Goal: Navigation & Orientation: Find specific page/section

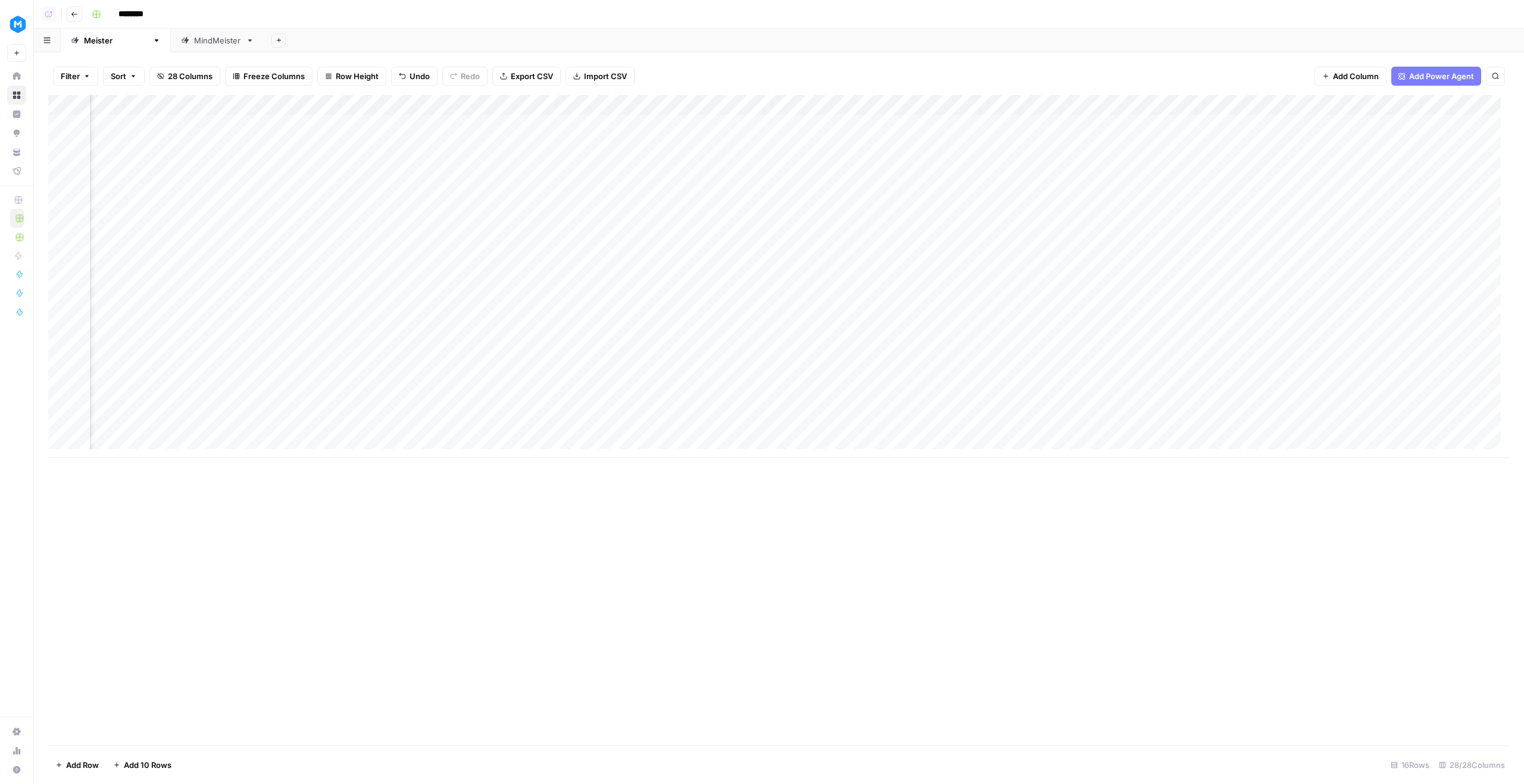
scroll to position [0, 339]
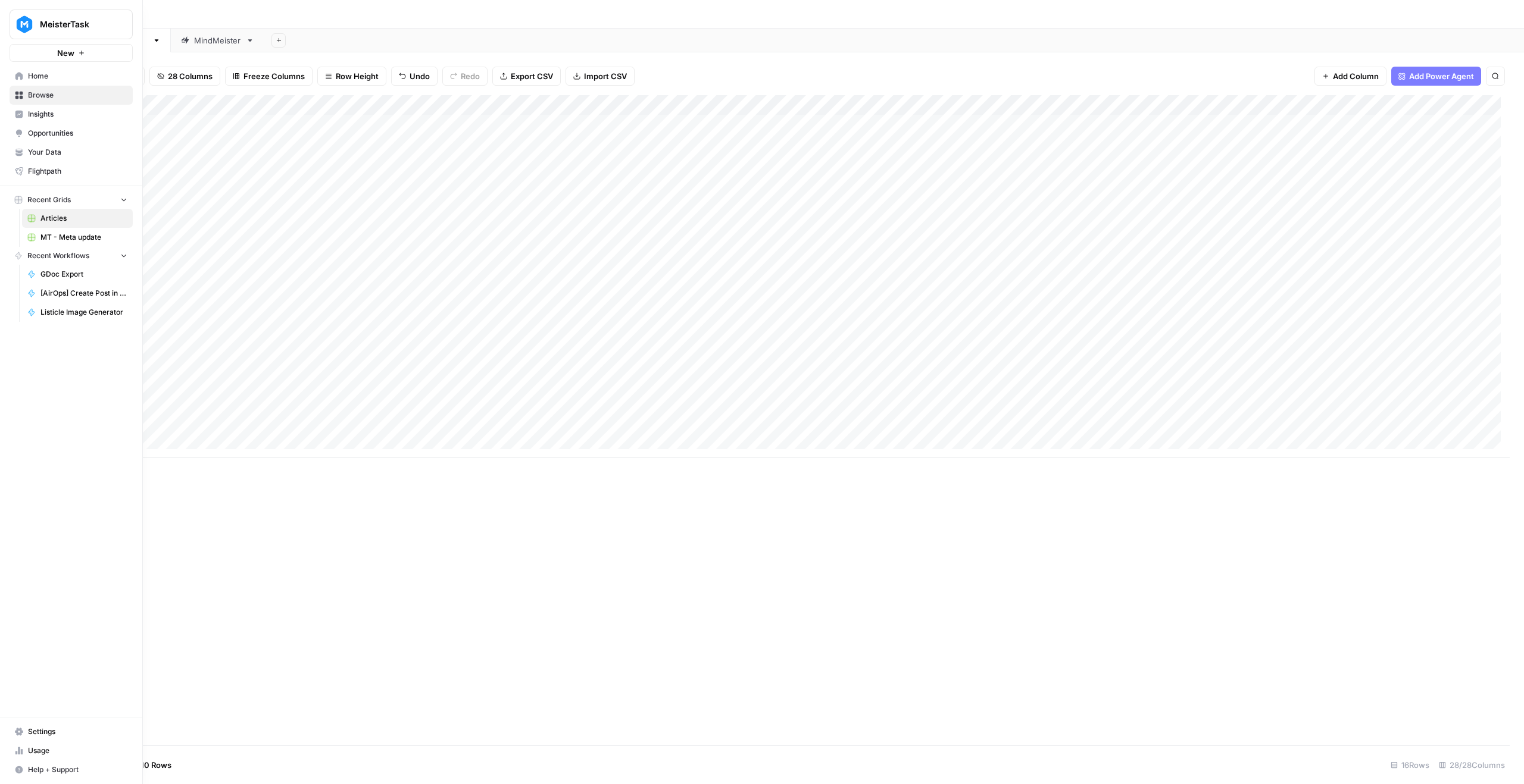
click at [27, 70] on link "Home" at bounding box center [71, 76] width 124 height 19
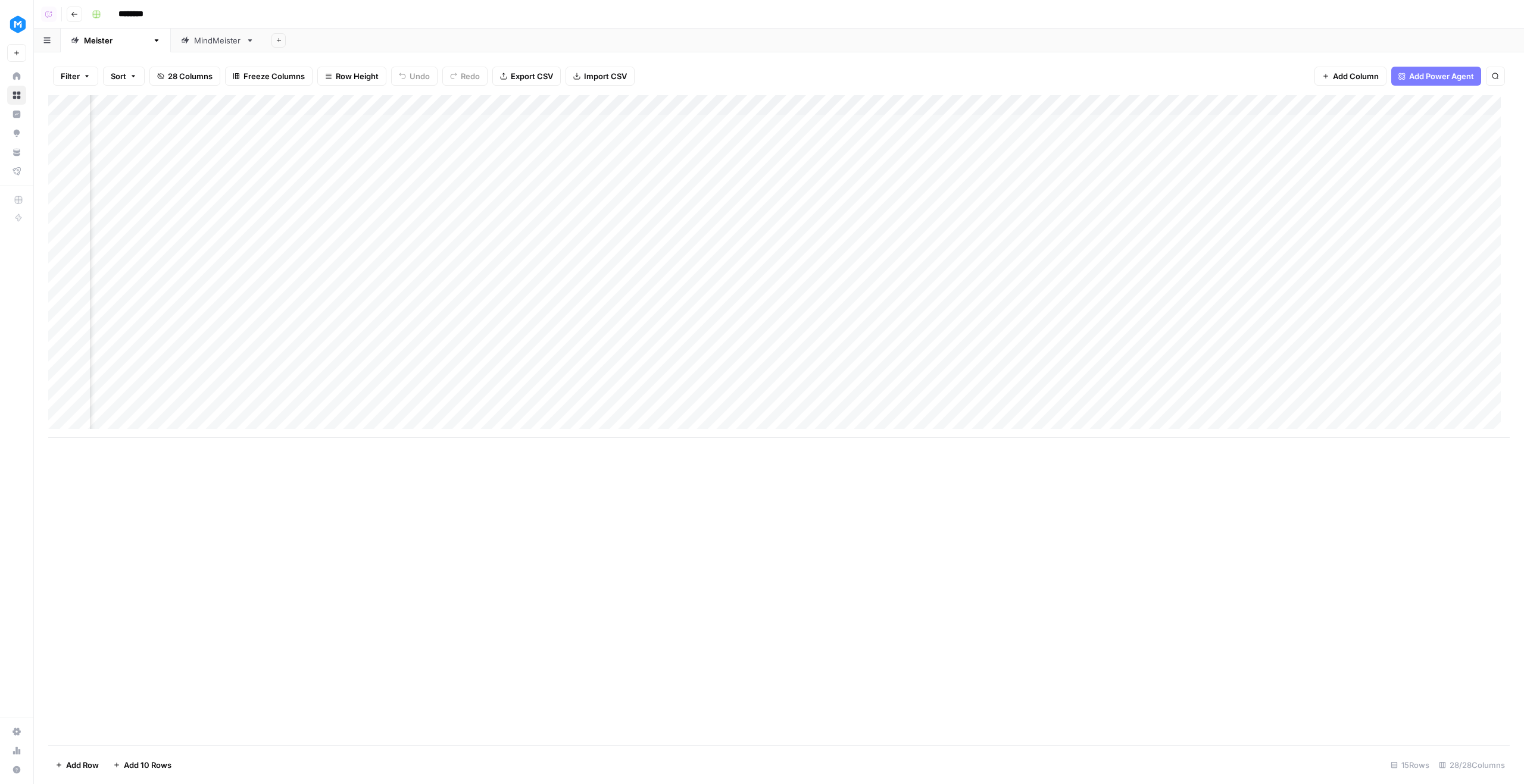
scroll to position [0, 1827]
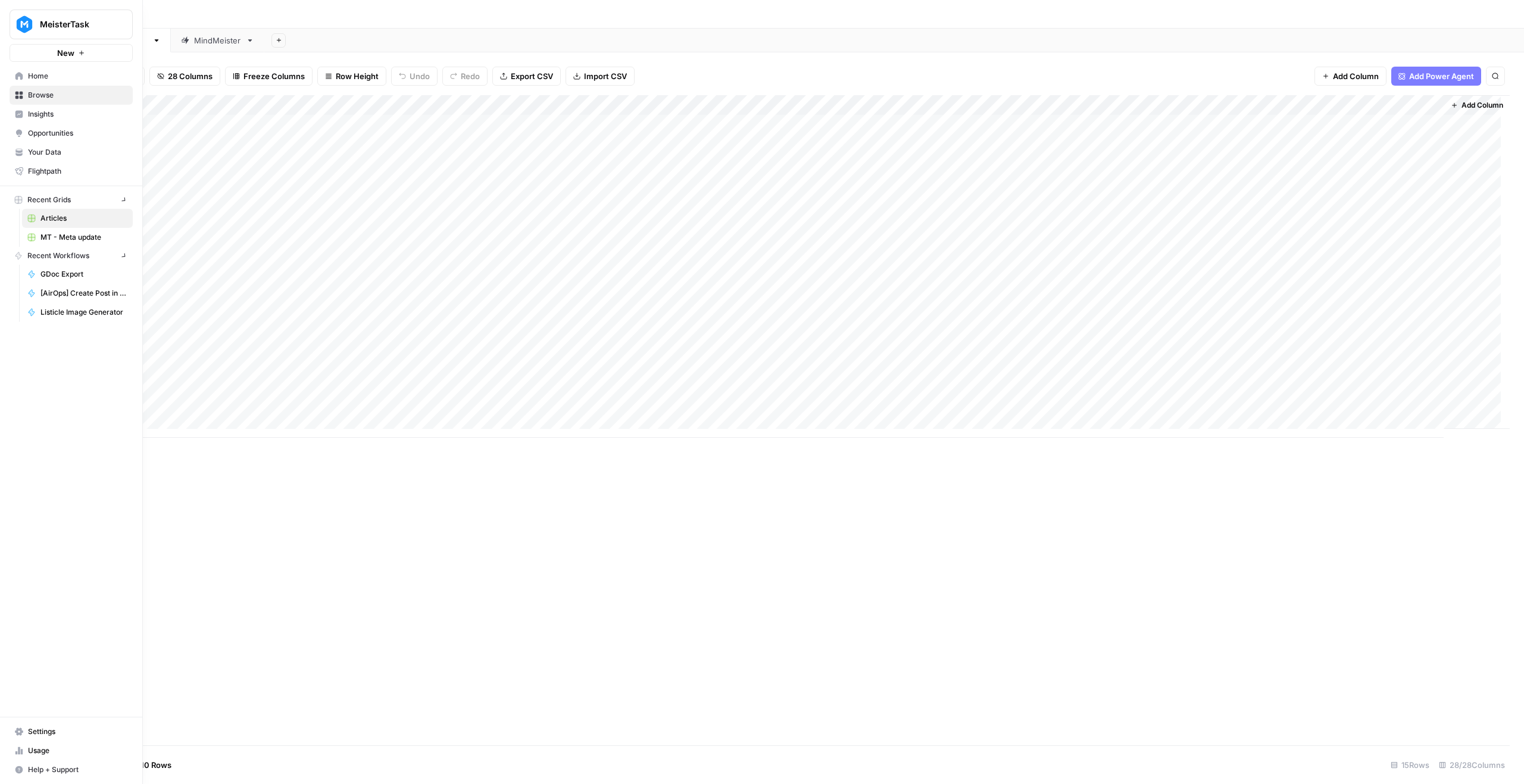
click at [28, 77] on link "Home" at bounding box center [71, 76] width 124 height 19
